Goal: Task Accomplishment & Management: Manage account settings

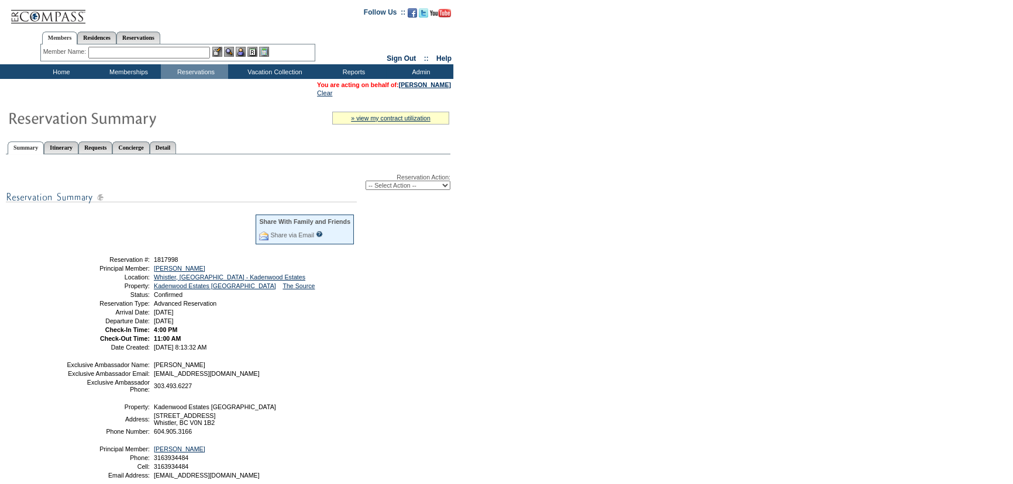
click at [388, 187] on select "-- Select Action -- Modify Reservation Dates Modify Reservation Cost Modify Occ…" at bounding box center [408, 185] width 85 height 9
select select "ChangeCost"
click at [366, 181] on select "-- Select Action -- Modify Reservation Dates Modify Reservation Cost Modify Occ…" at bounding box center [408, 185] width 85 height 9
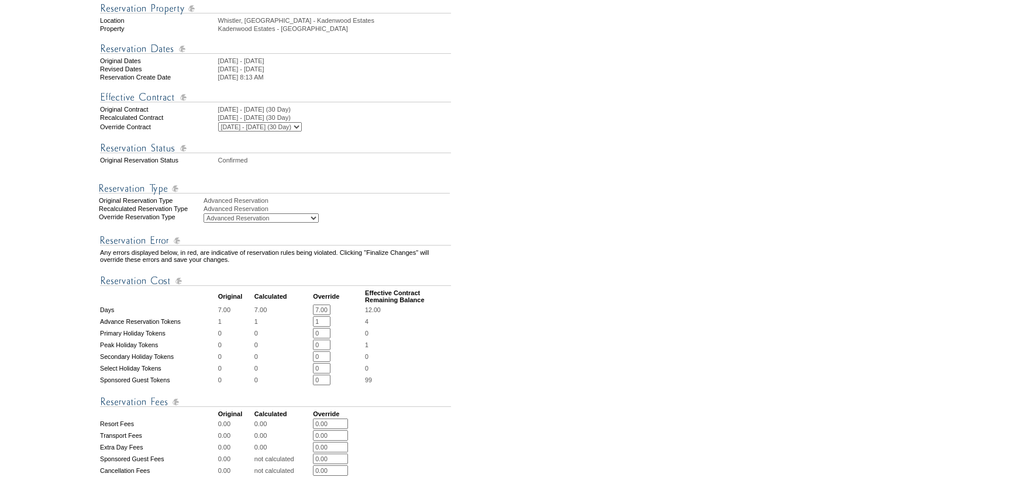
scroll to position [212, 0]
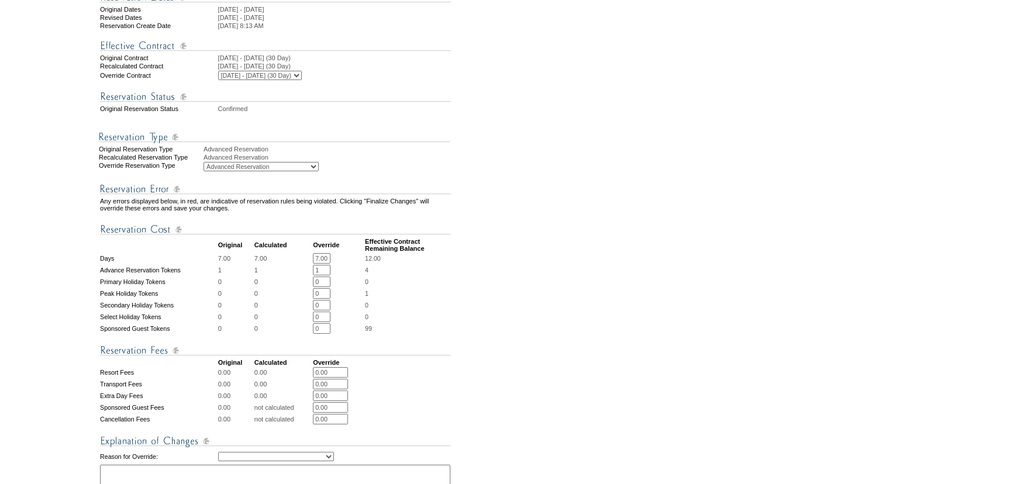
click at [29, 30] on td at bounding box center [46, 245] width 90 height 706
